Goal: Information Seeking & Learning: Learn about a topic

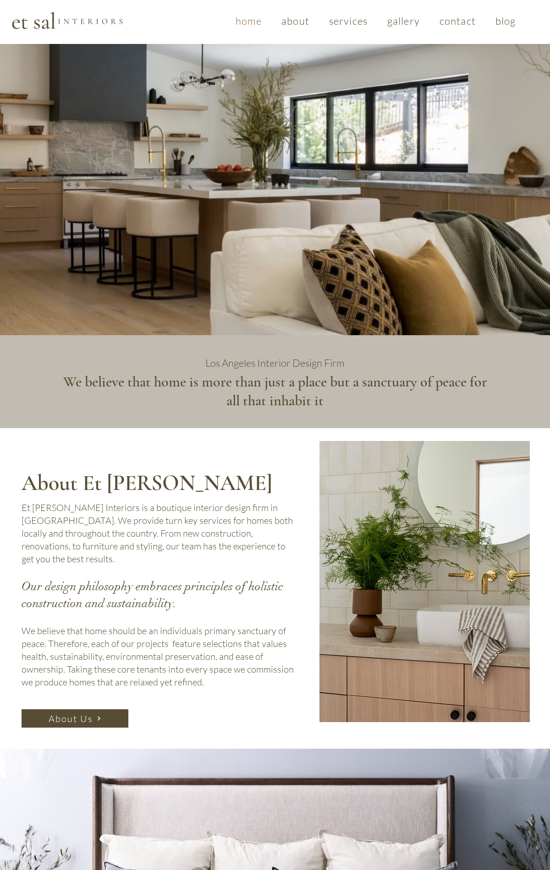
scroll to position [1162, 0]
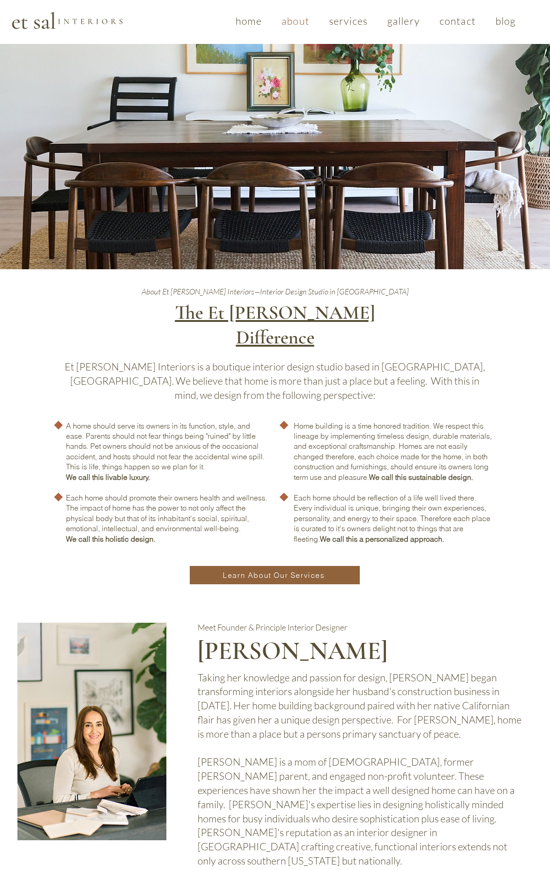
scroll to position [126, 0]
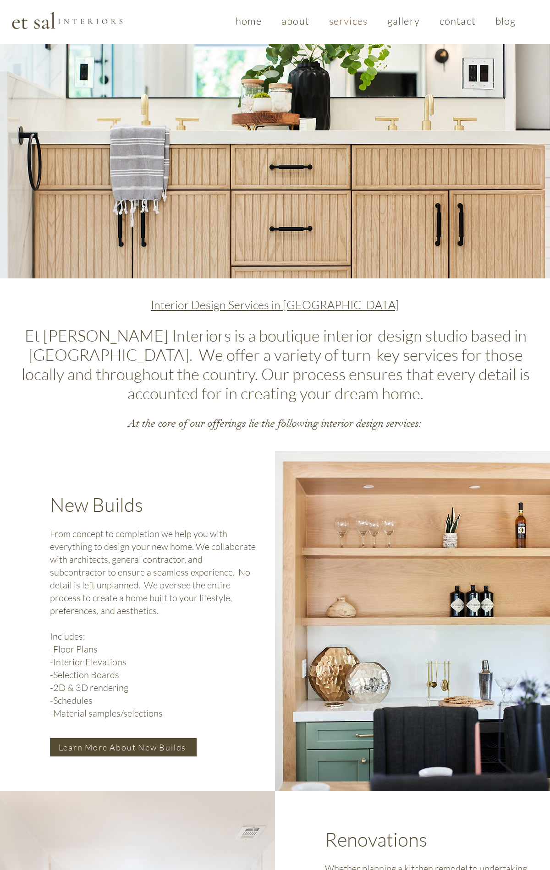
scroll to position [959, 0]
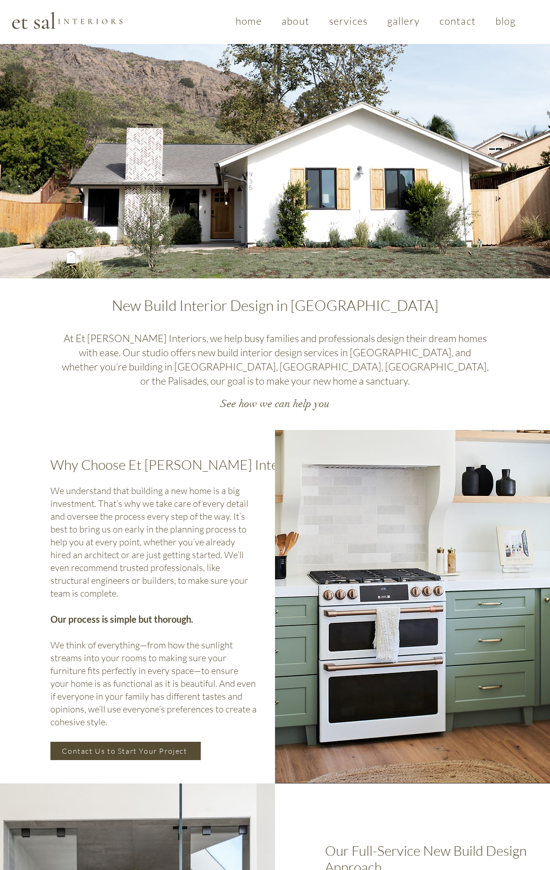
scroll to position [902, 0]
